Goal: Information Seeking & Learning: Learn about a topic

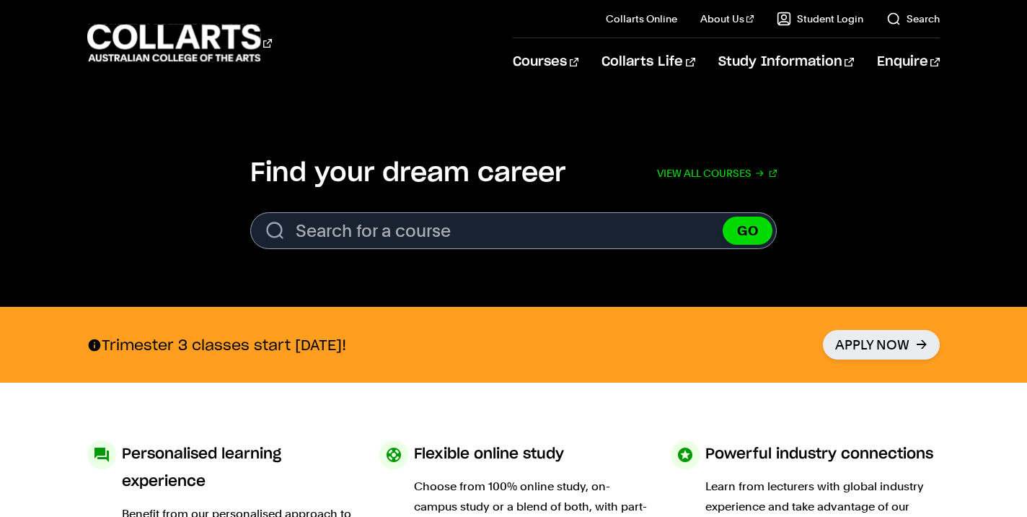
scroll to position [286, 0]
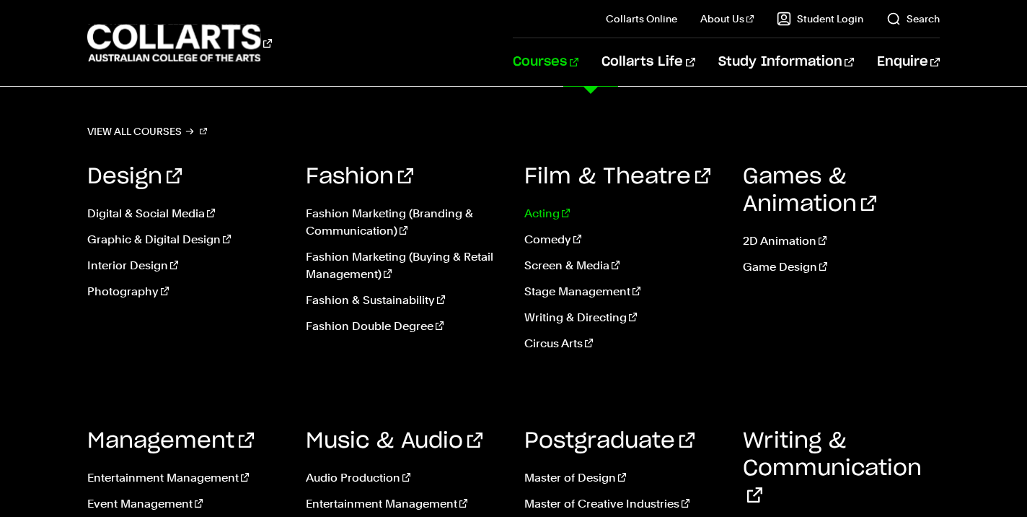
click at [558, 207] on link "Acting" at bounding box center [622, 213] width 197 height 17
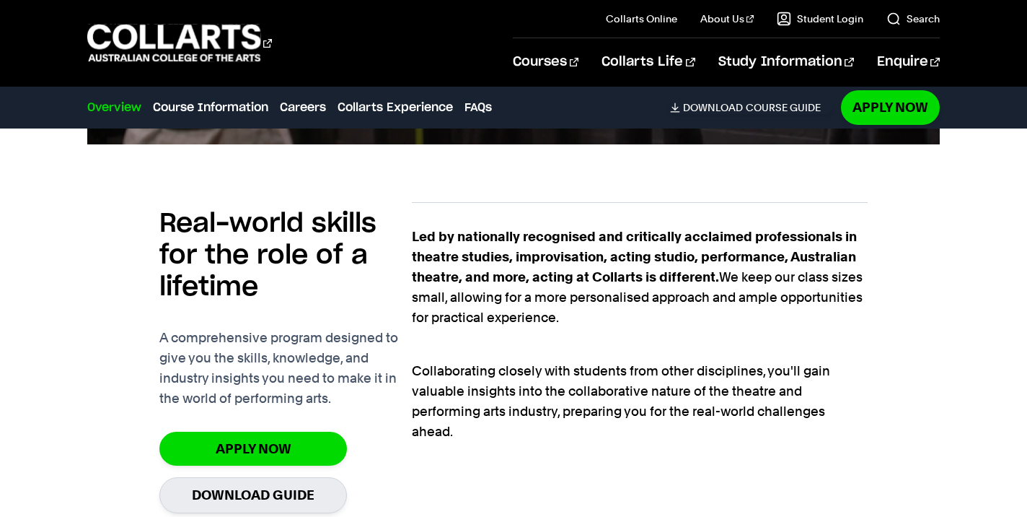
scroll to position [985, 0]
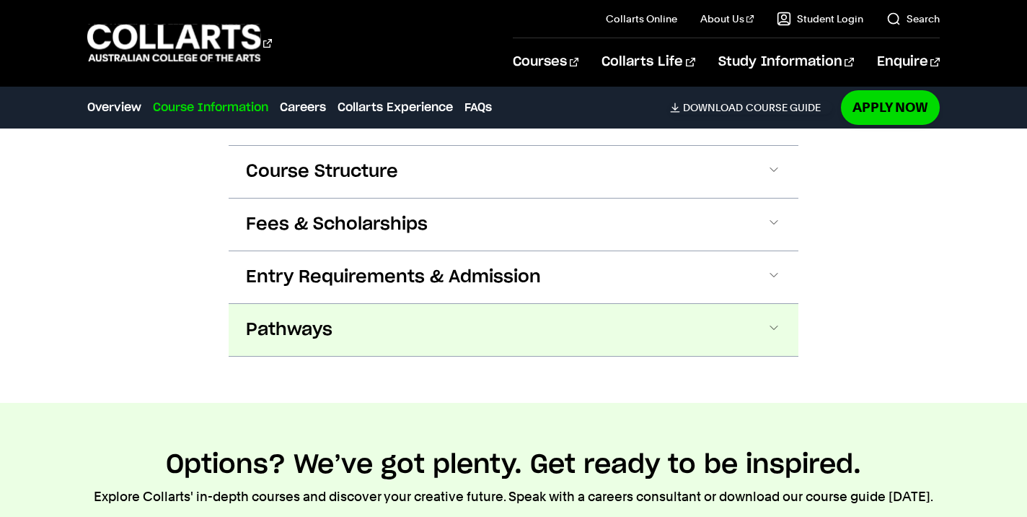
click at [543, 171] on button "Course Structure" at bounding box center [514, 172] width 570 height 52
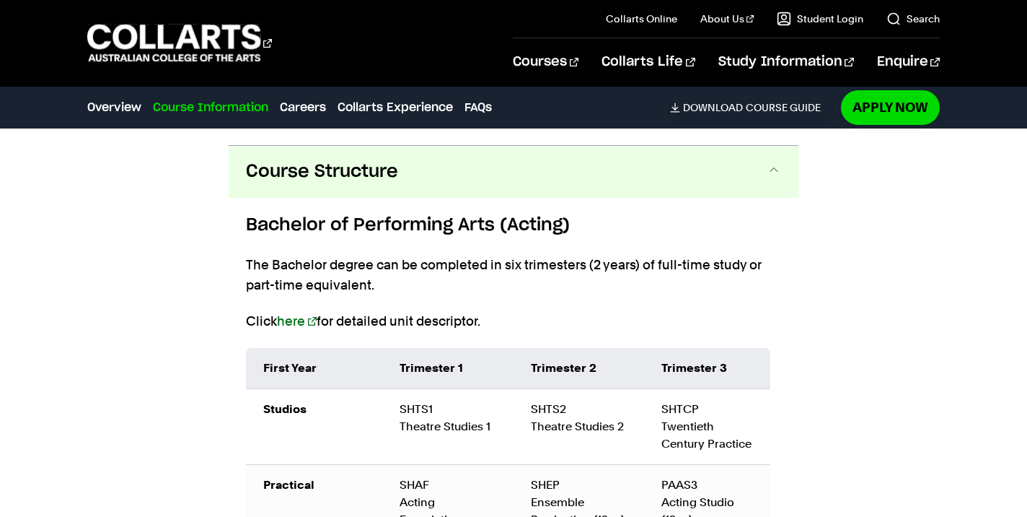
scroll to position [1446, 0]
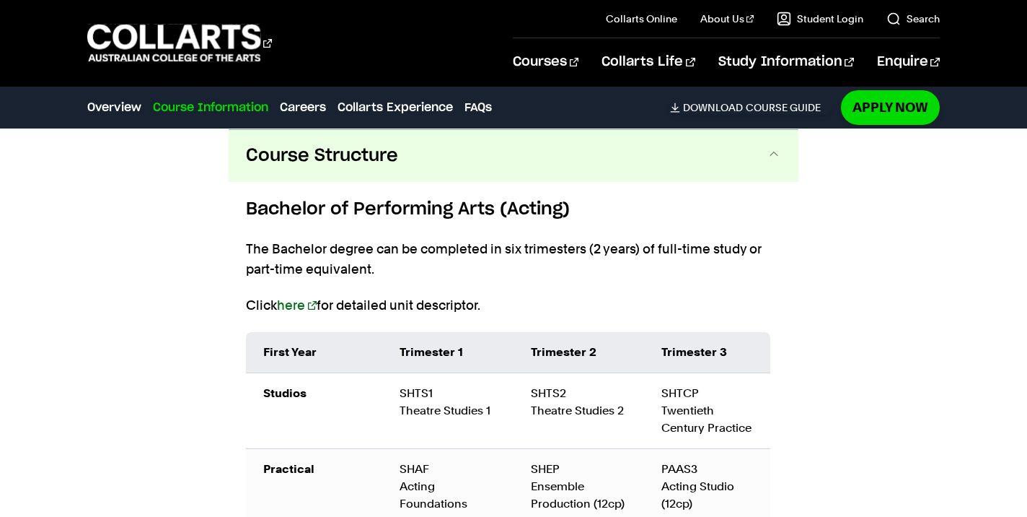
click at [543, 171] on button "Course Structure" at bounding box center [514, 156] width 570 height 52
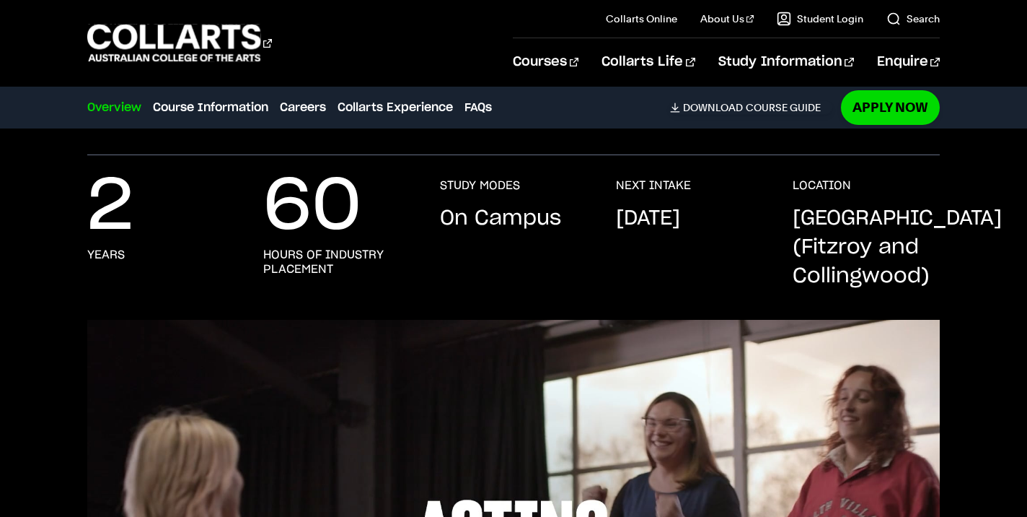
scroll to position [0, 0]
